Goal: Task Accomplishment & Management: Complete application form

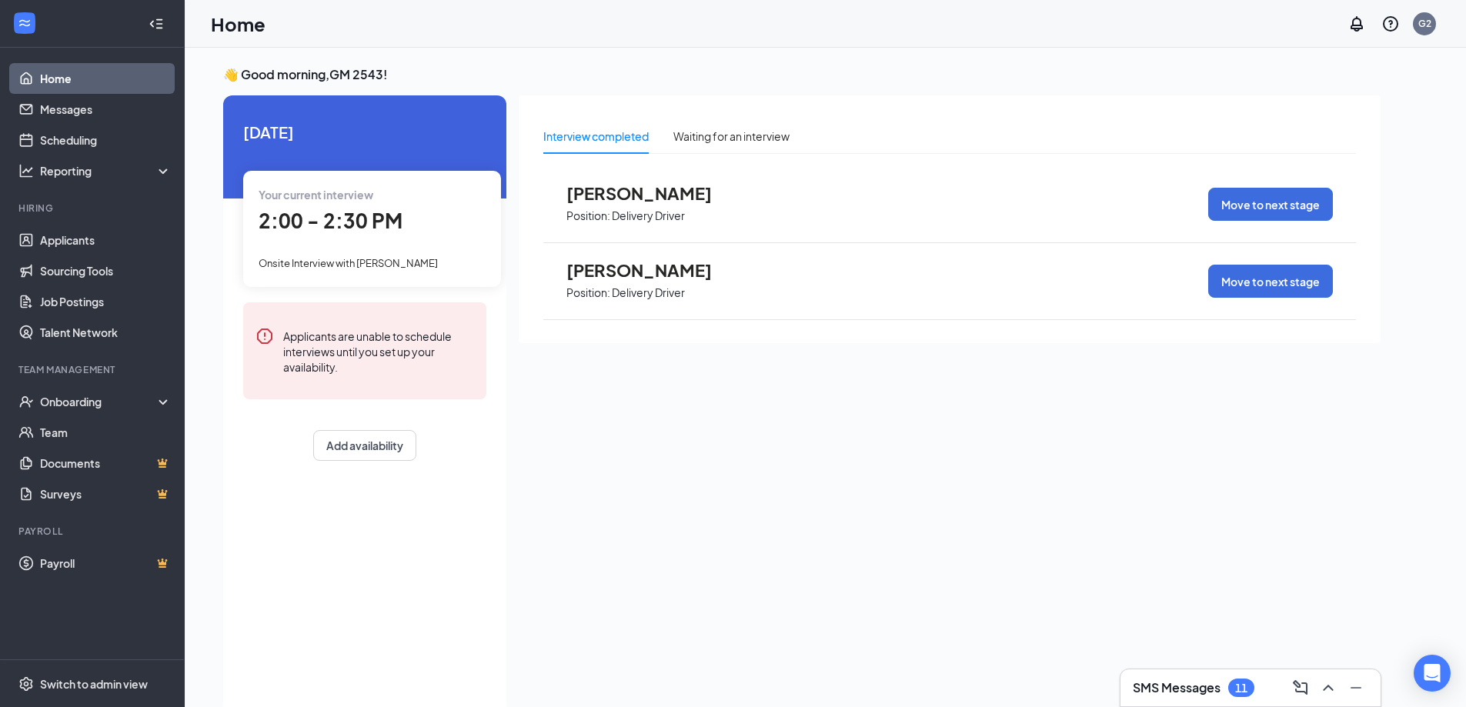
click at [373, 242] on div "Your current interview 2:00 - 2:30 PM Onsite Interview with [PERSON_NAME]" at bounding box center [372, 228] width 258 height 115
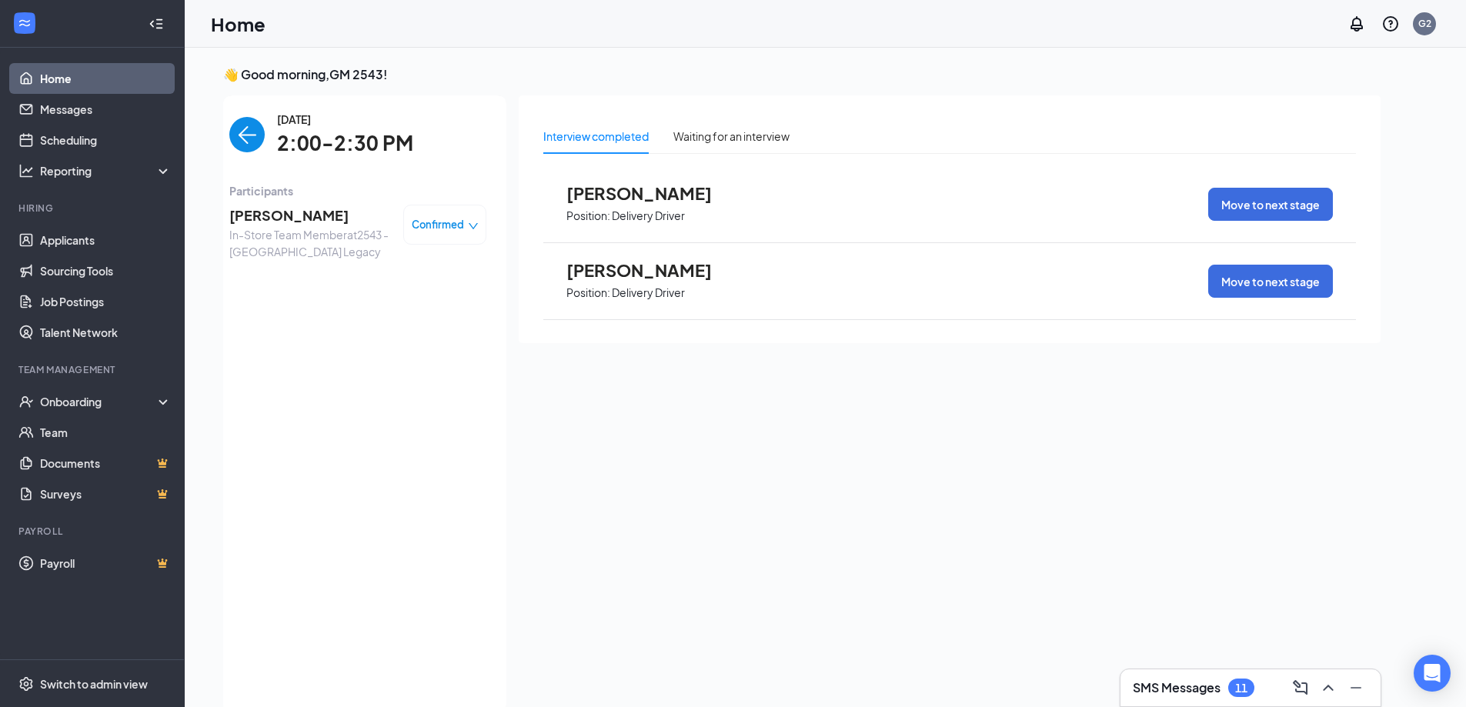
scroll to position [6, 0]
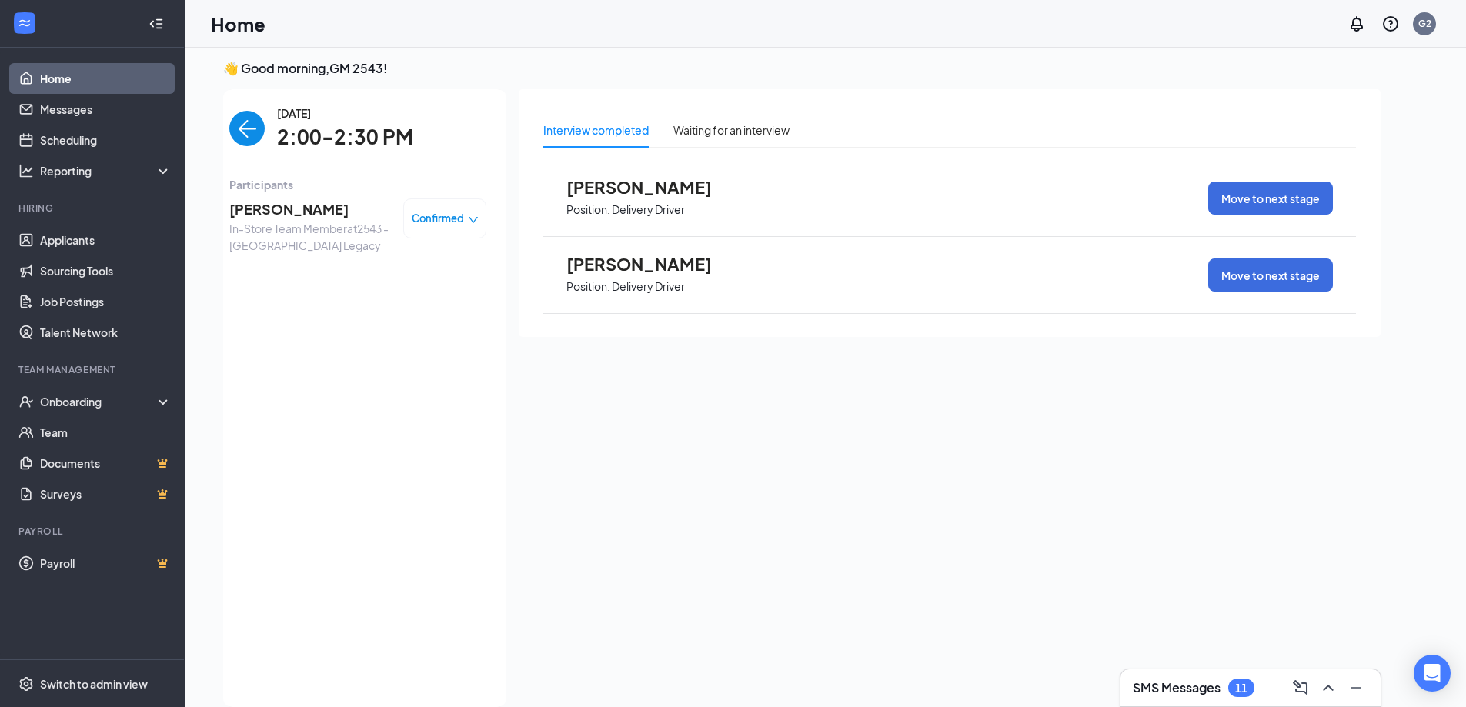
click at [446, 221] on span "Confirmed" at bounding box center [438, 218] width 52 height 15
click at [416, 290] on span "Mark complete" at bounding box center [398, 288] width 77 height 17
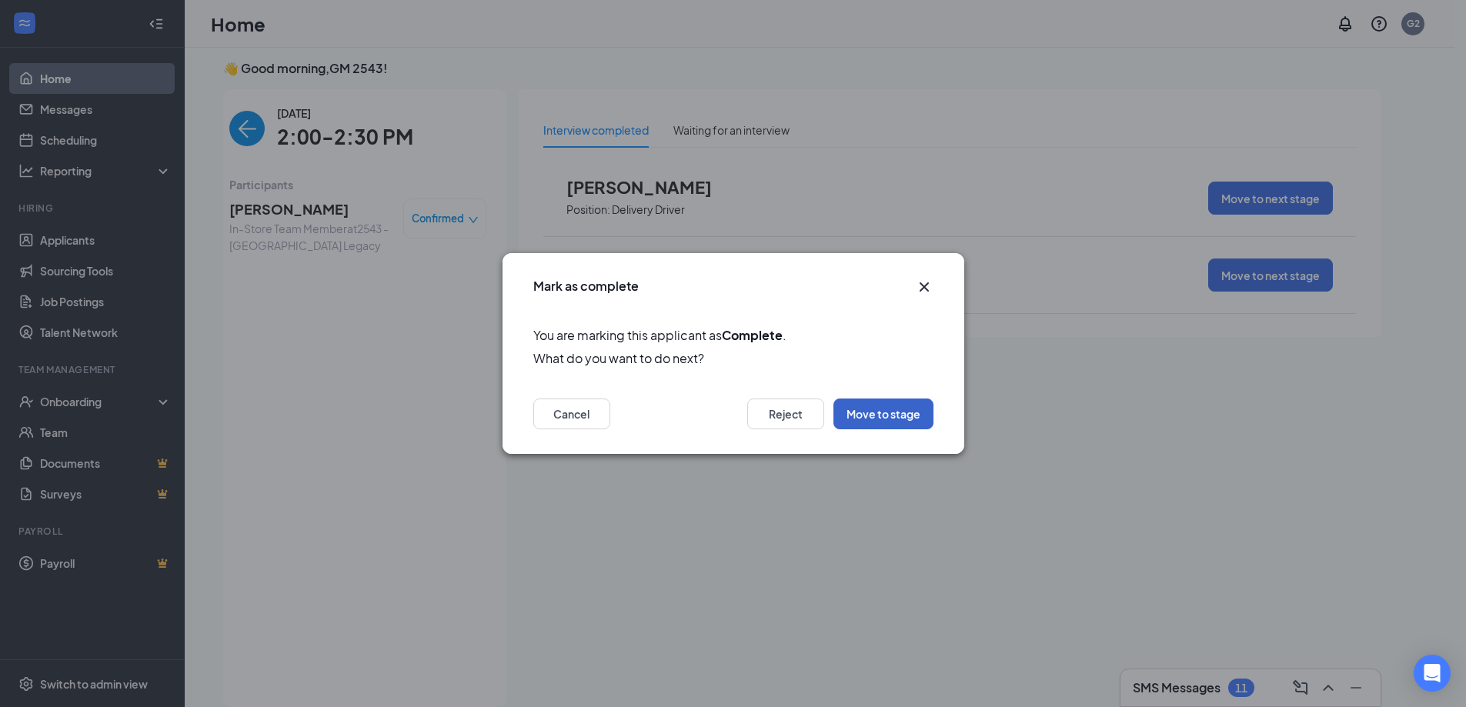
click at [881, 419] on button "Move to stage" at bounding box center [884, 414] width 100 height 31
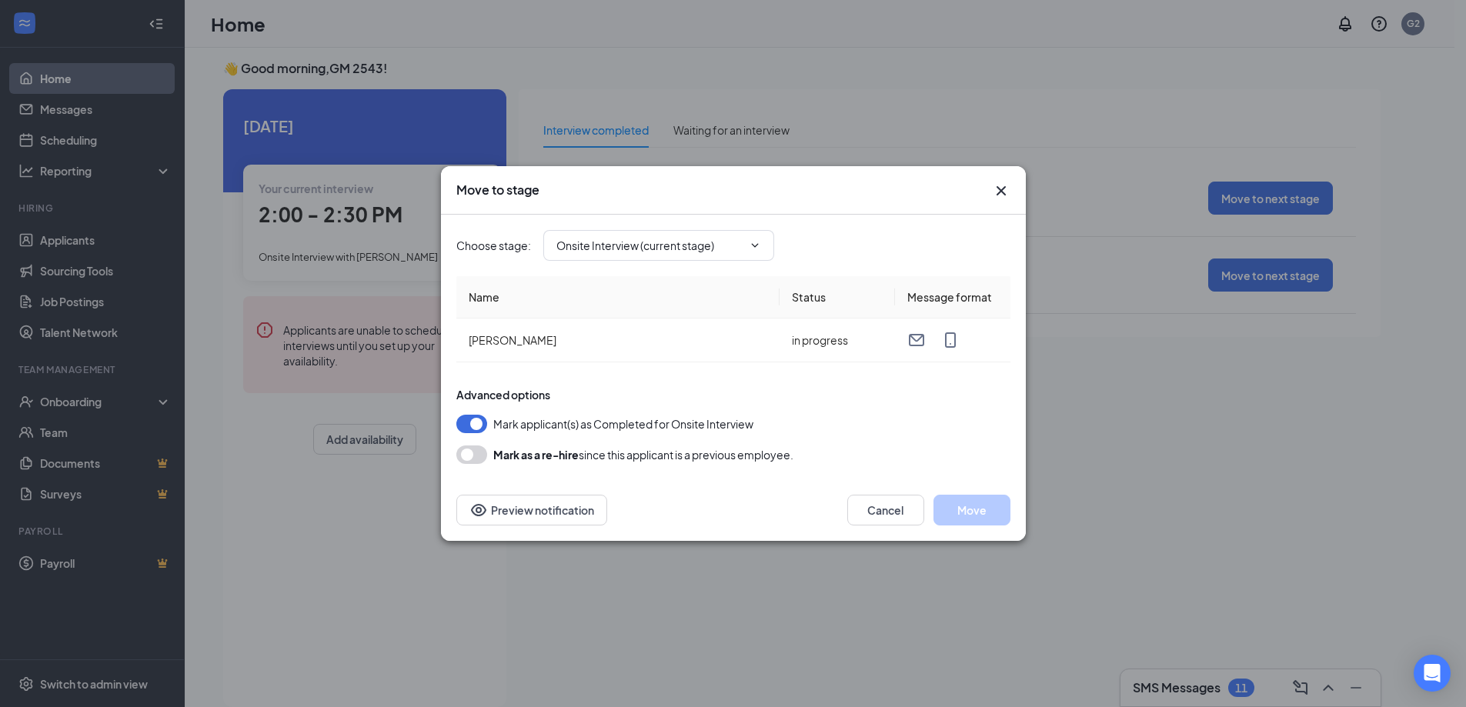
type input "Hiring Complete (final stage)"
click at [744, 246] on span "Hiring Complete (final stage)" at bounding box center [658, 245] width 231 height 31
click at [972, 514] on button "Move" at bounding box center [972, 510] width 77 height 31
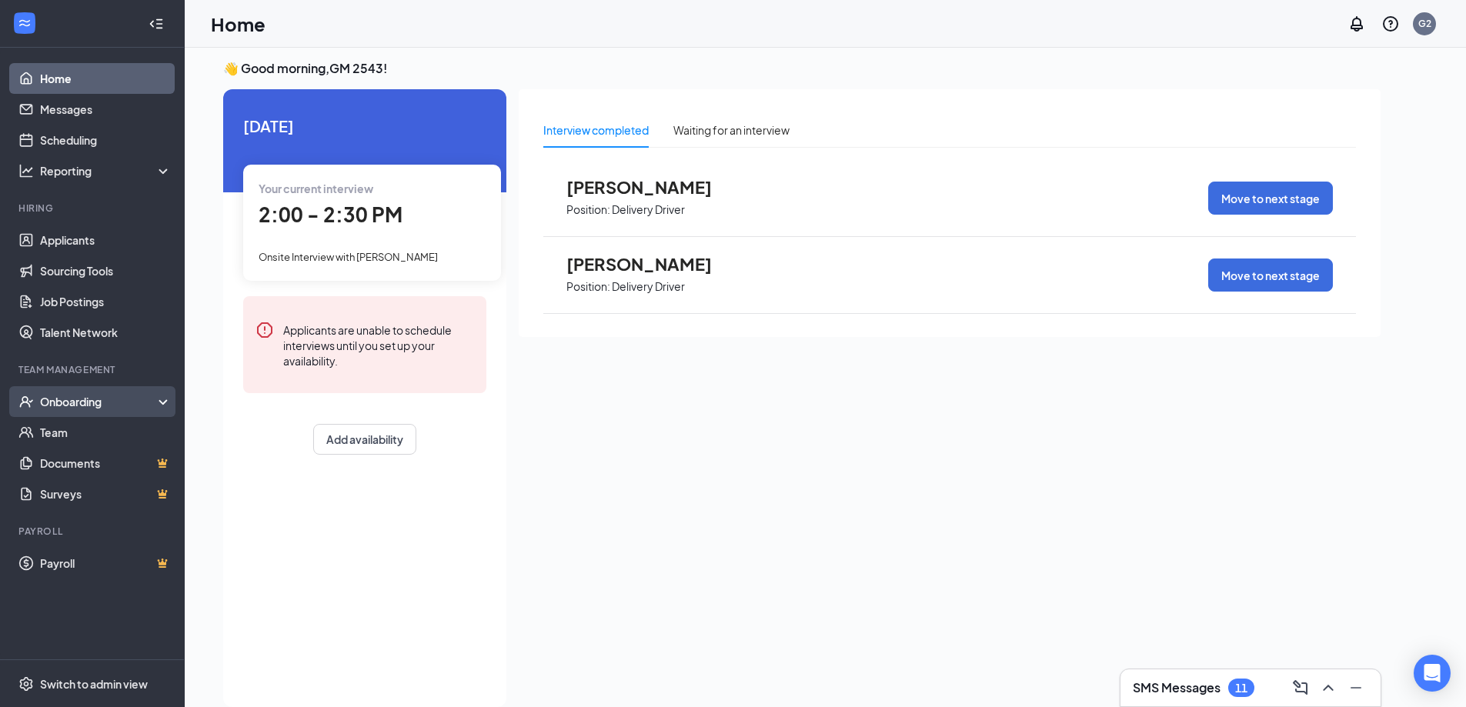
click at [80, 413] on div "Onboarding" at bounding box center [92, 401] width 185 height 31
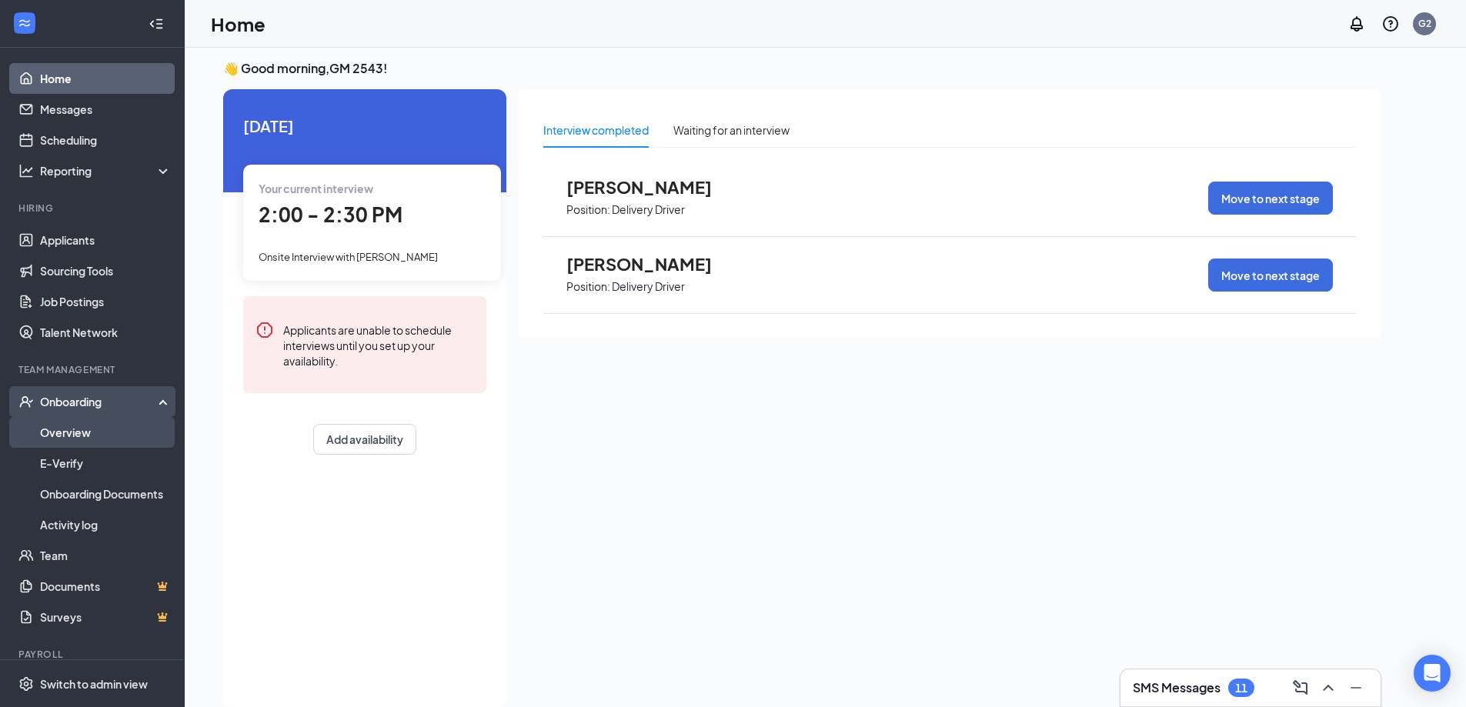
click at [97, 428] on link "Overview" at bounding box center [106, 432] width 132 height 31
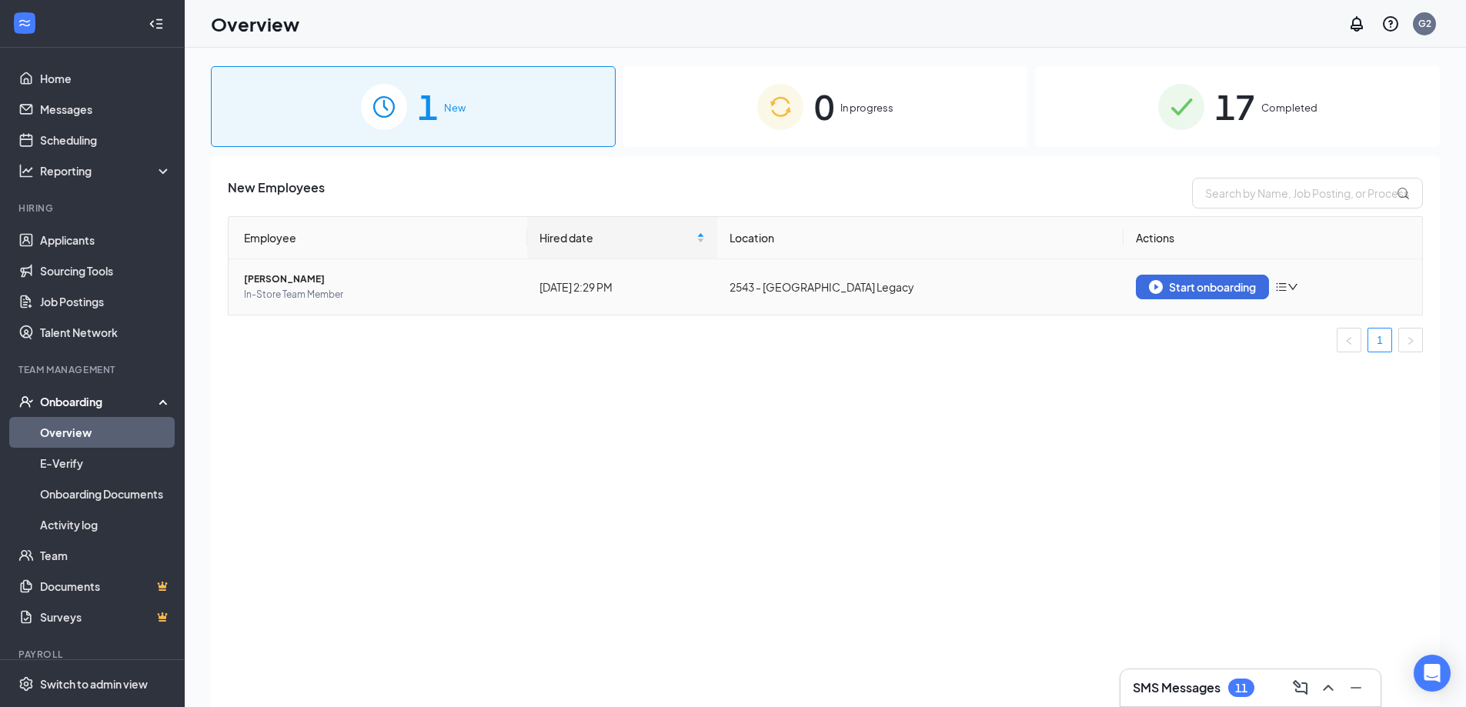
click at [1205, 299] on td "Start onboarding" at bounding box center [1273, 286] width 299 height 55
click at [1204, 290] on div "Start onboarding" at bounding box center [1202, 287] width 107 height 14
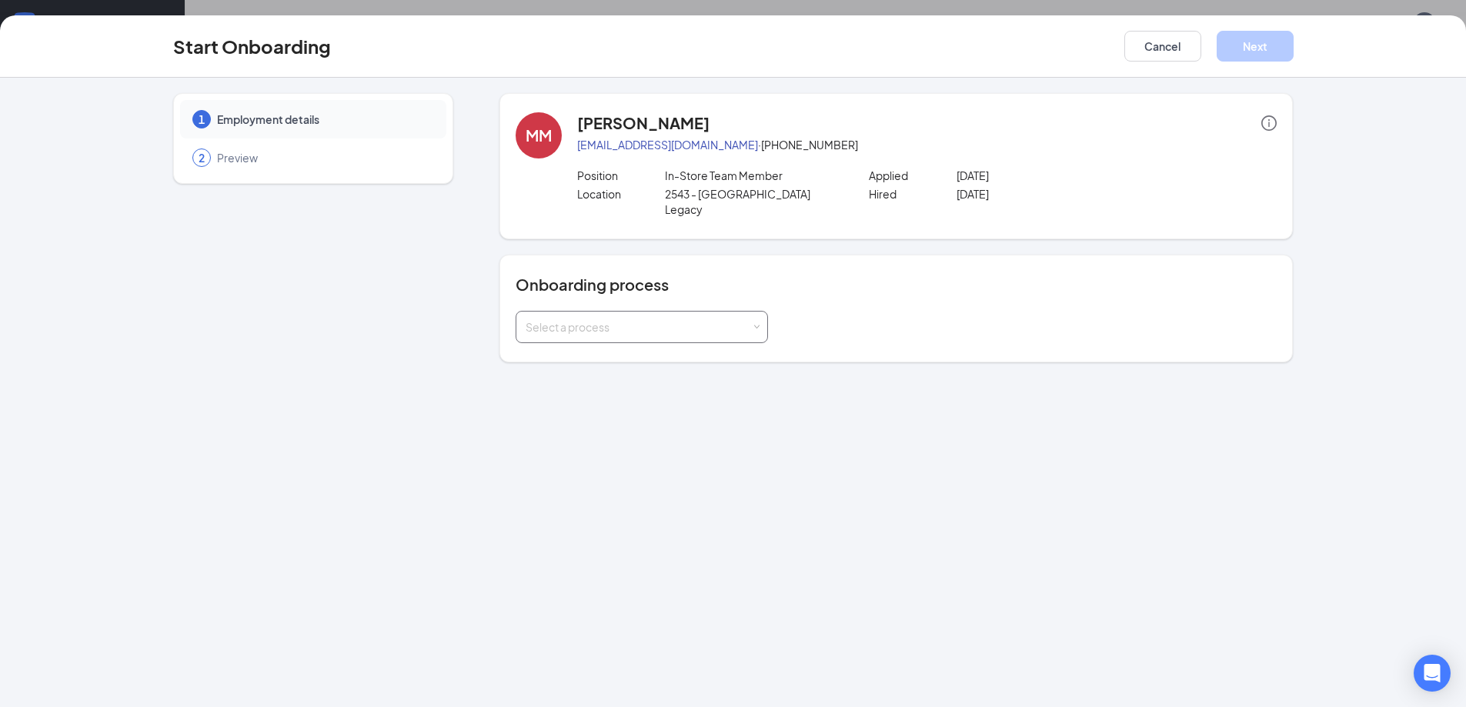
click at [647, 331] on div "Select a process" at bounding box center [639, 326] width 226 height 15
click at [620, 363] on li "Onboarding" at bounding box center [642, 360] width 252 height 28
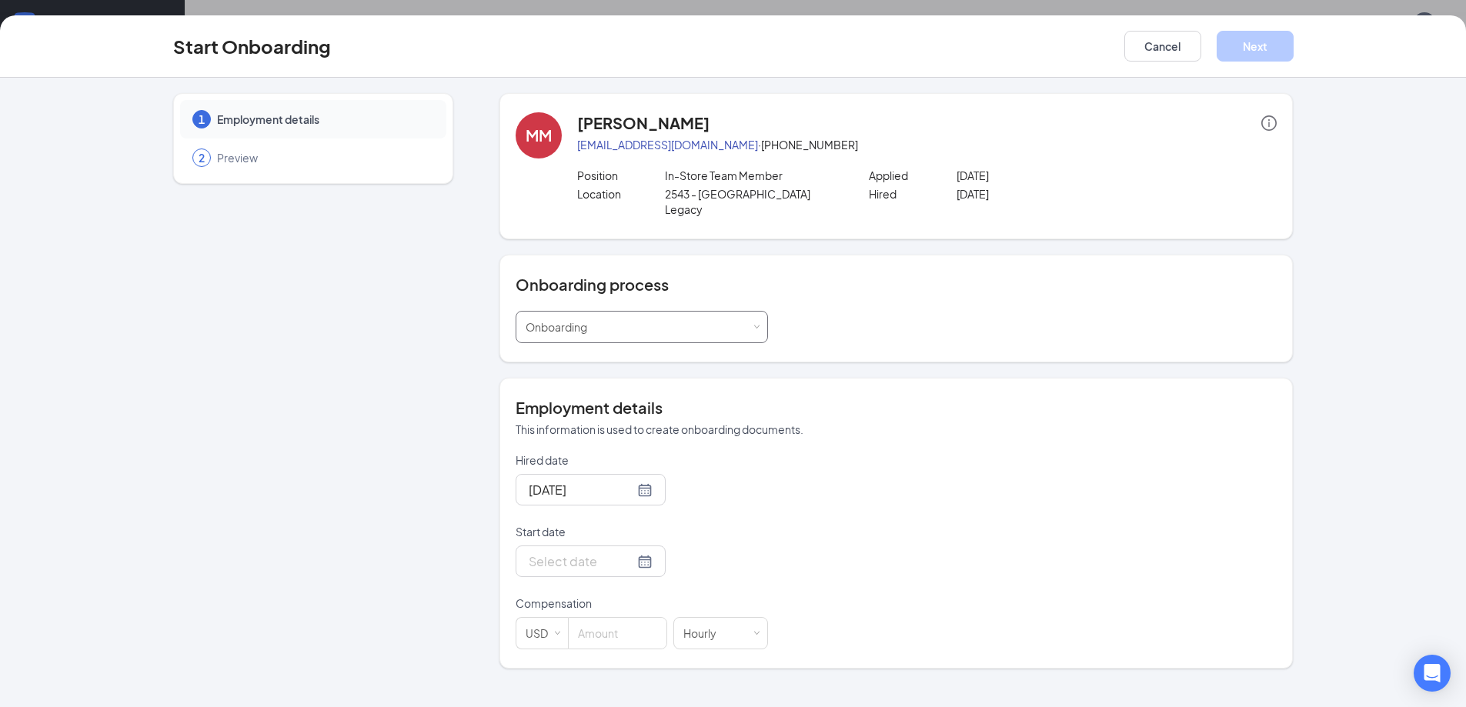
scroll to position [69, 0]
click at [634, 560] on div at bounding box center [591, 561] width 124 height 19
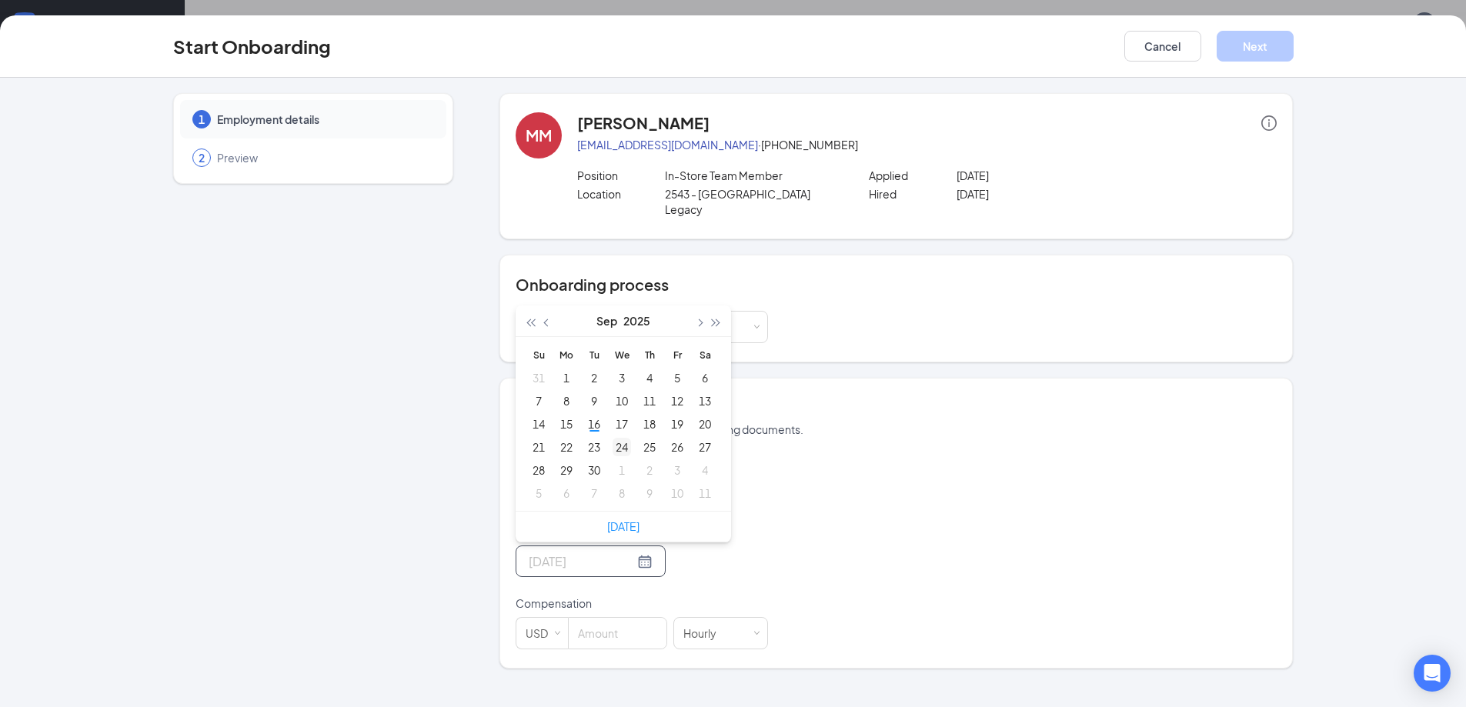
type input "[DATE]"
click at [629, 450] on div "24" at bounding box center [622, 447] width 18 height 18
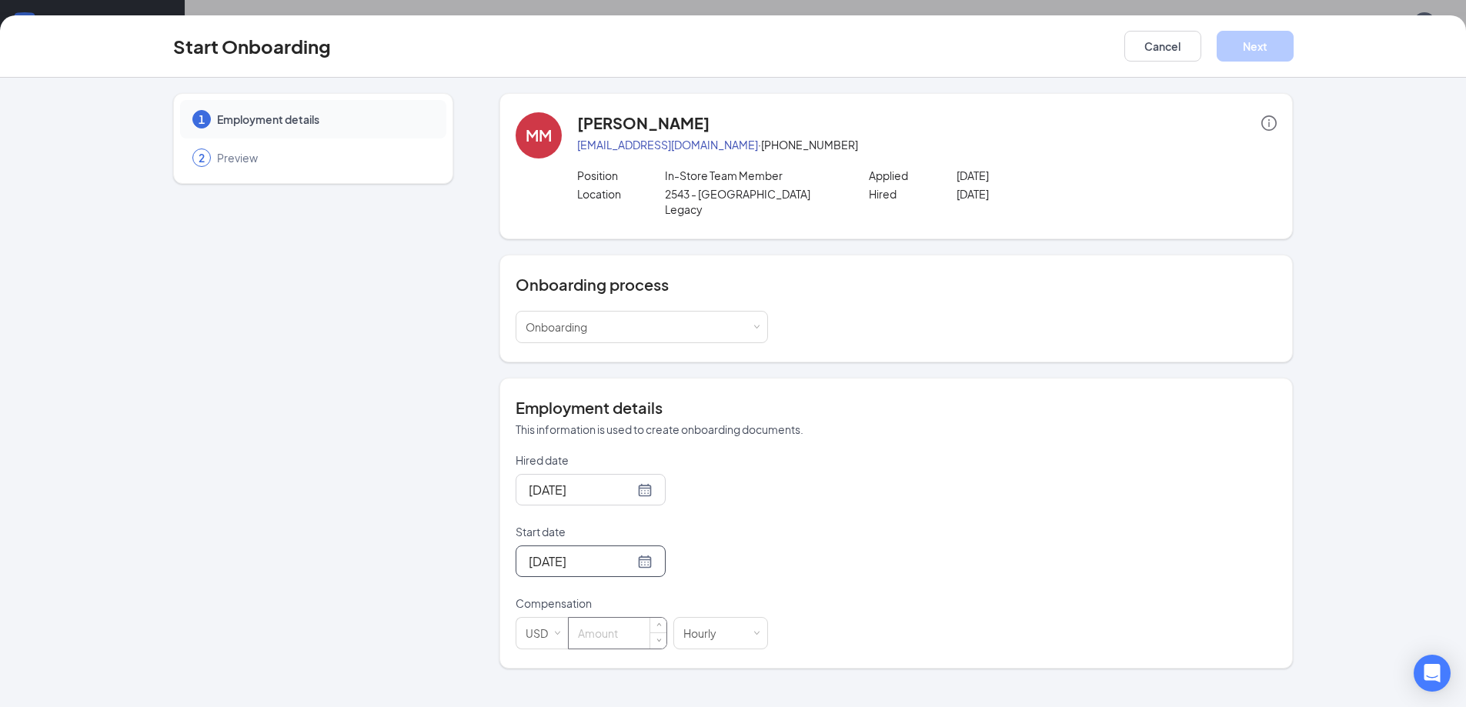
click at [600, 627] on input at bounding box center [618, 633] width 98 height 31
type input "14"
drag, startPoint x: 760, startPoint y: 620, endPoint x: 746, endPoint y: 561, distance: 60.3
click at [746, 561] on form "Hired date [DATE] Start date [DATE] [DATE] Su Mo Tu We Th Fr Sa 31 1 2 3 4 5 6 …" at bounding box center [642, 551] width 252 height 197
click at [746, 561] on div "[DATE]" at bounding box center [642, 562] width 252 height 32
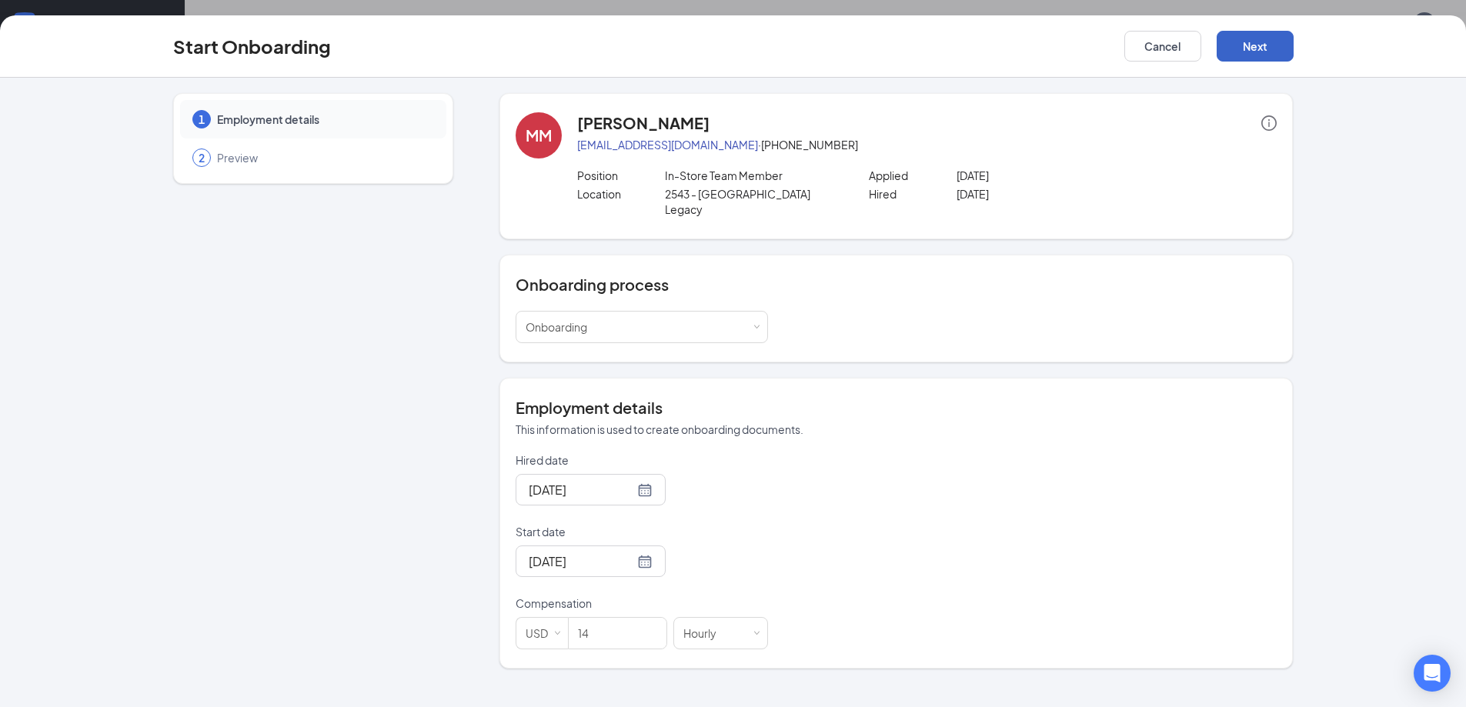
click at [1254, 52] on button "Next" at bounding box center [1255, 46] width 77 height 31
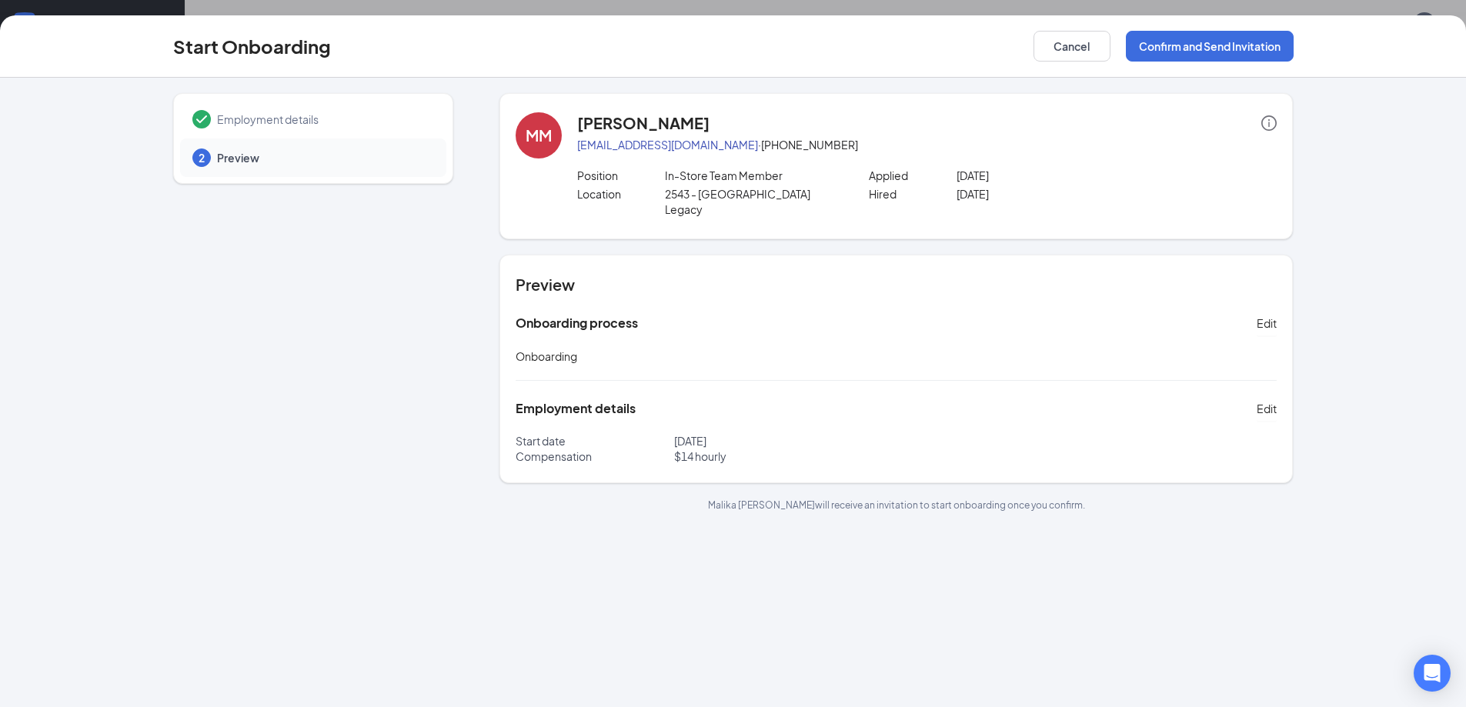
scroll to position [0, 0]
click at [1178, 56] on button "Confirm and Send Invitation" at bounding box center [1210, 46] width 168 height 31
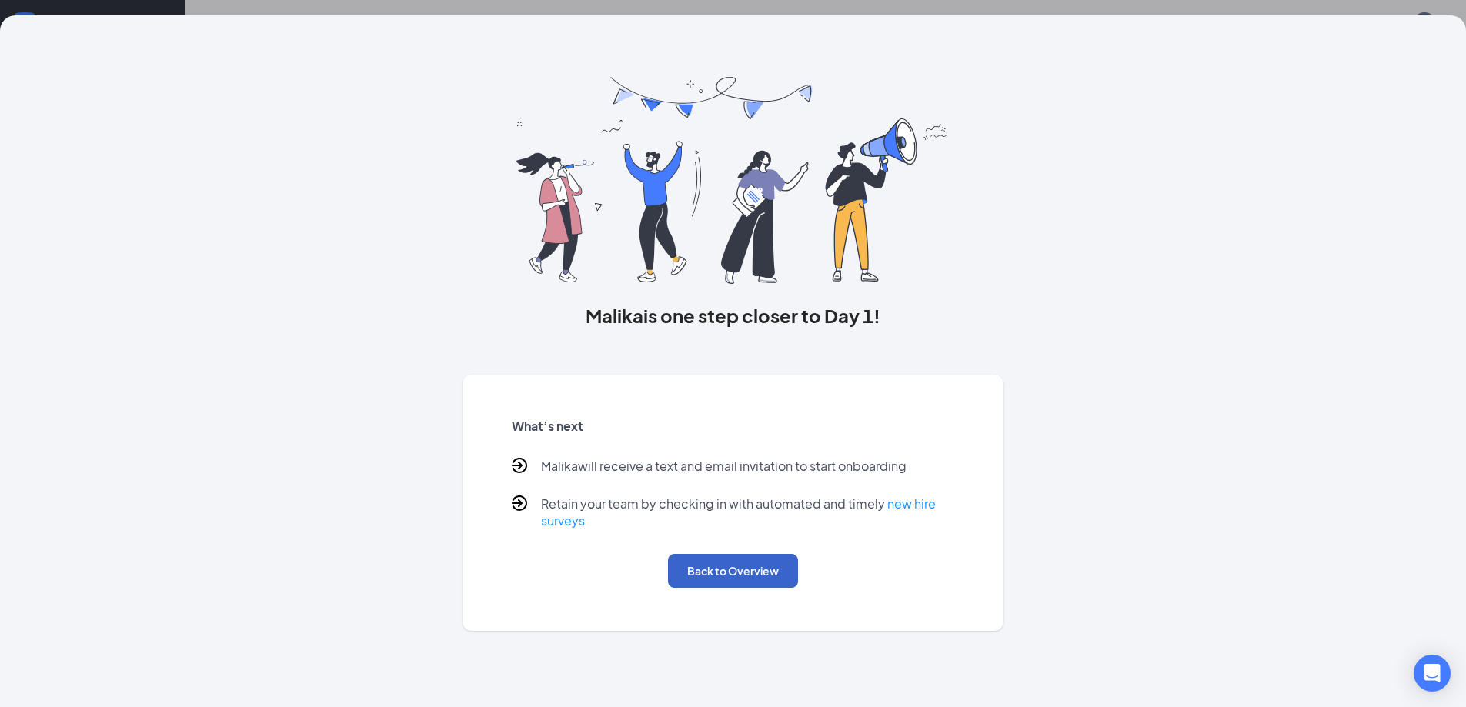
click at [748, 574] on button "Back to Overview" at bounding box center [733, 571] width 130 height 34
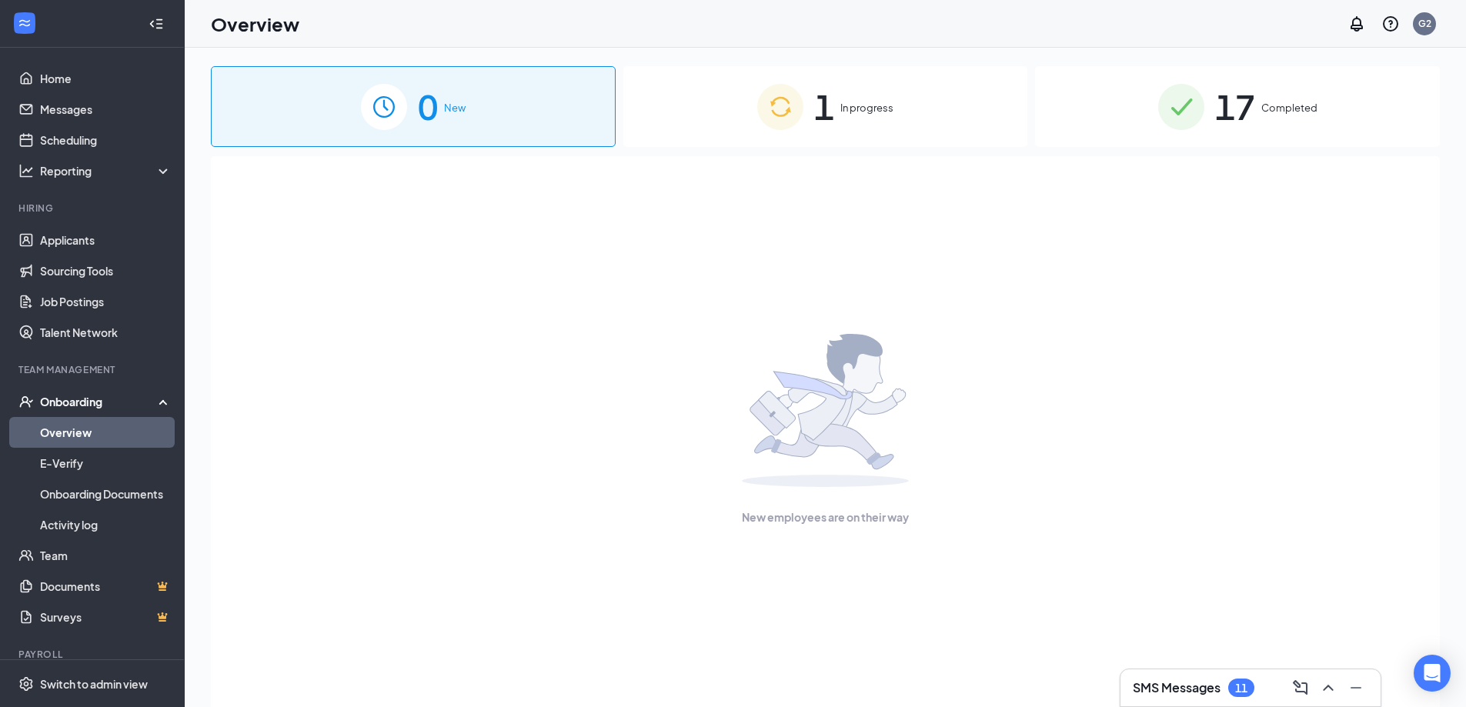
click at [866, 125] on div "1 In progress" at bounding box center [825, 106] width 405 height 81
